Goal: Connect with others: Connect with others

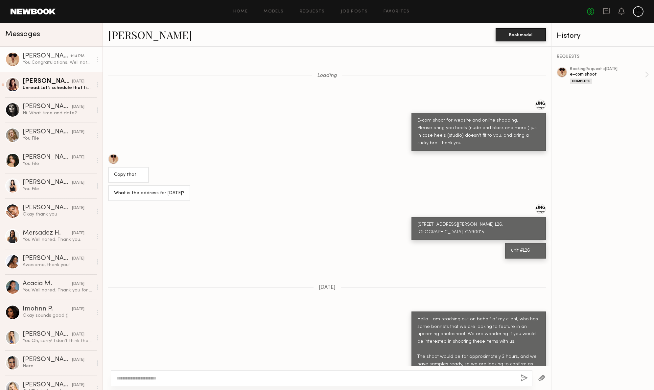
scroll to position [598, 0]
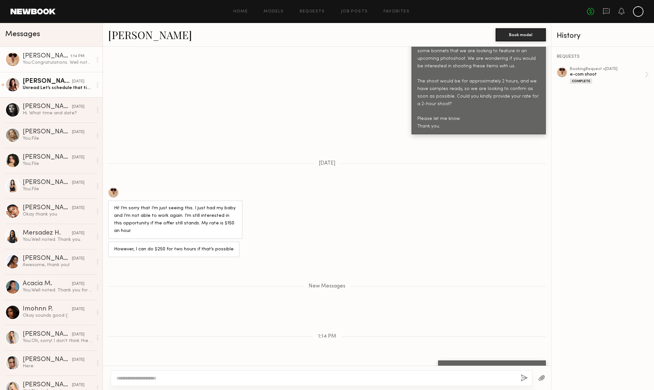
click at [32, 92] on link "[PERSON_NAME] [DATE] Unread: Let’s schedule that time. Thank you for your patie…" at bounding box center [51, 84] width 103 height 25
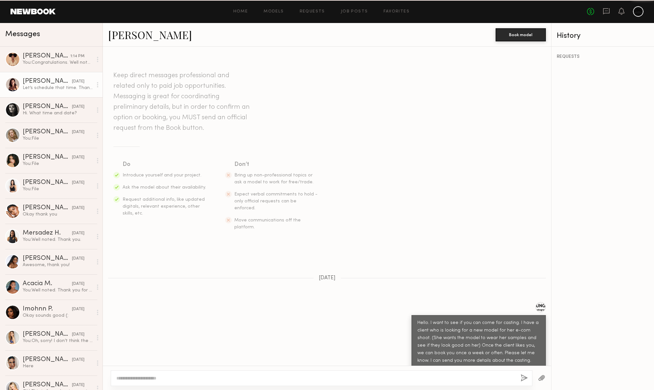
scroll to position [389, 0]
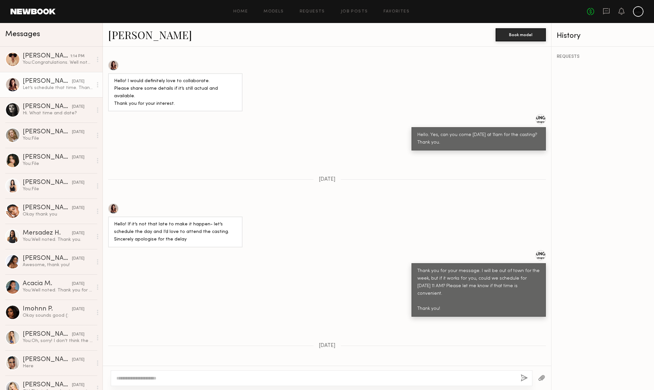
click at [17, 84] on div at bounding box center [12, 84] width 15 height 15
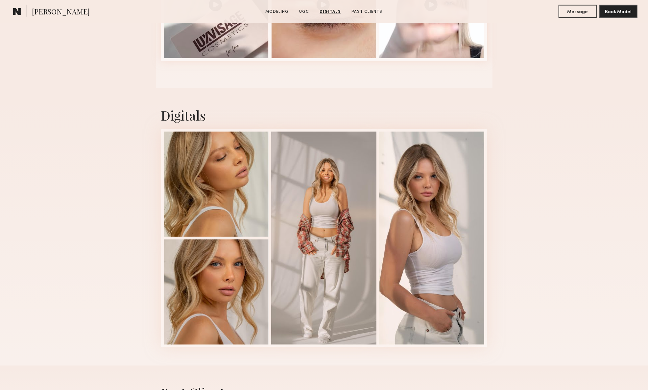
scroll to position [822, 0]
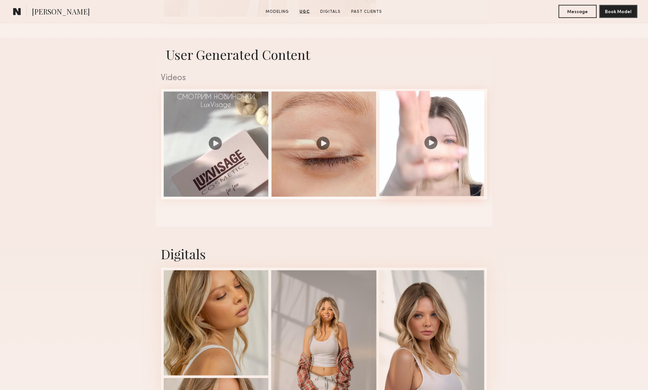
click at [431, 144] on div at bounding box center [431, 143] width 105 height 105
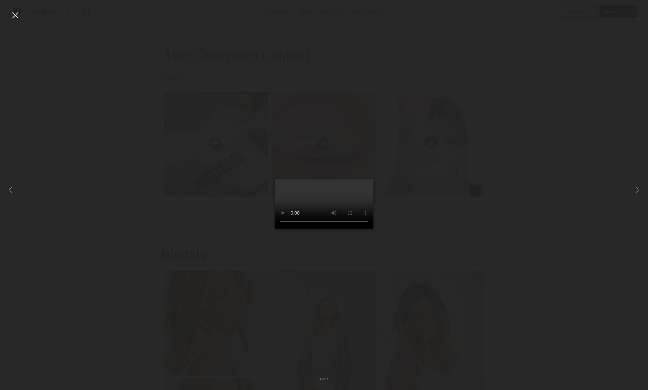
click at [11, 12] on div at bounding box center [15, 15] width 11 height 11
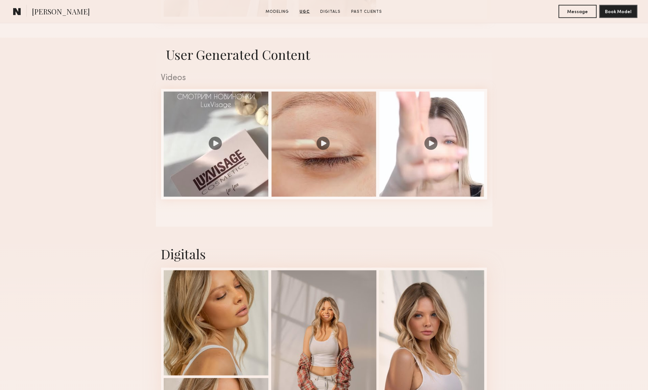
click at [598, 145] on nb-model-profile-ugc-container "User Generated Content Videos 3 of 3" at bounding box center [324, 132] width 648 height 189
